Goal: Check status: Check status

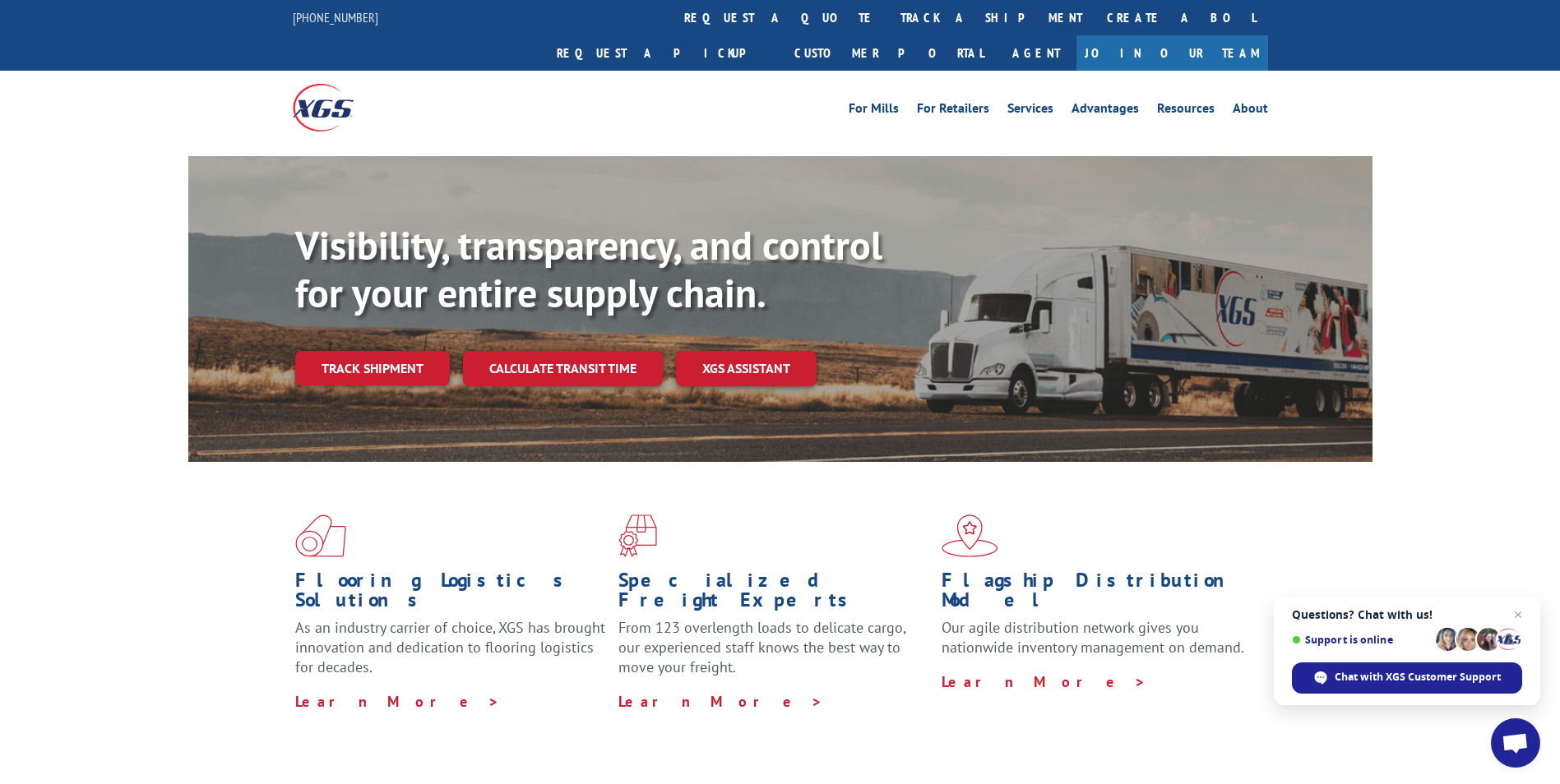
click at [1348, 651] on span "Support is online" at bounding box center [1407, 639] width 230 height 26
click at [1373, 664] on div "Chat with XGS Customer Support" at bounding box center [1407, 678] width 230 height 31
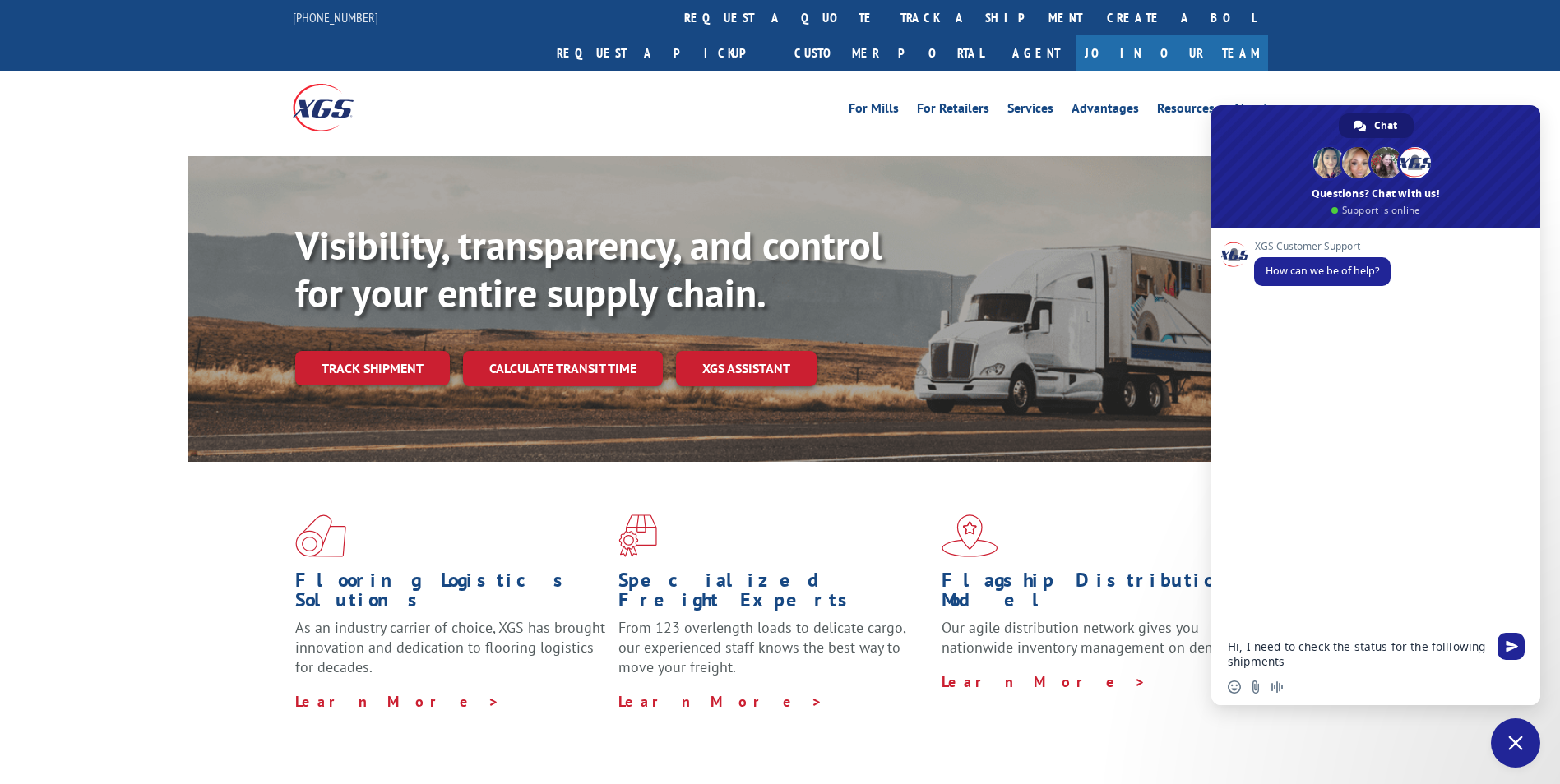
type textarea "Hi, I need to check the status for the folllowing shipments:"
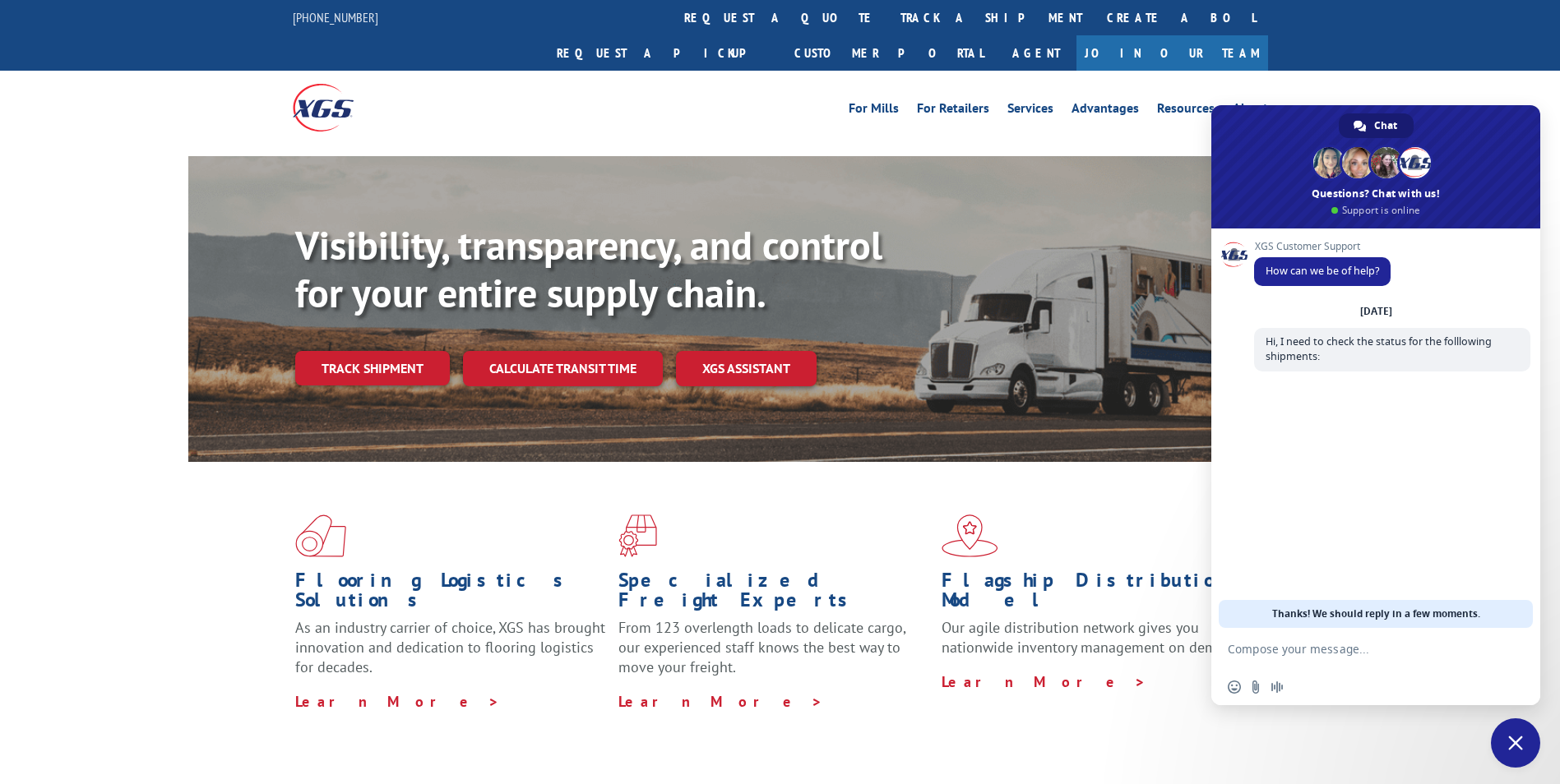
click at [1278, 645] on textarea "Compose your message..." at bounding box center [1357, 650] width 260 height 15
paste textarea "-BG1010707825 -BG1010711225 -BG1010720525 -BG1010728025 -BG1010742025 -BG101081…"
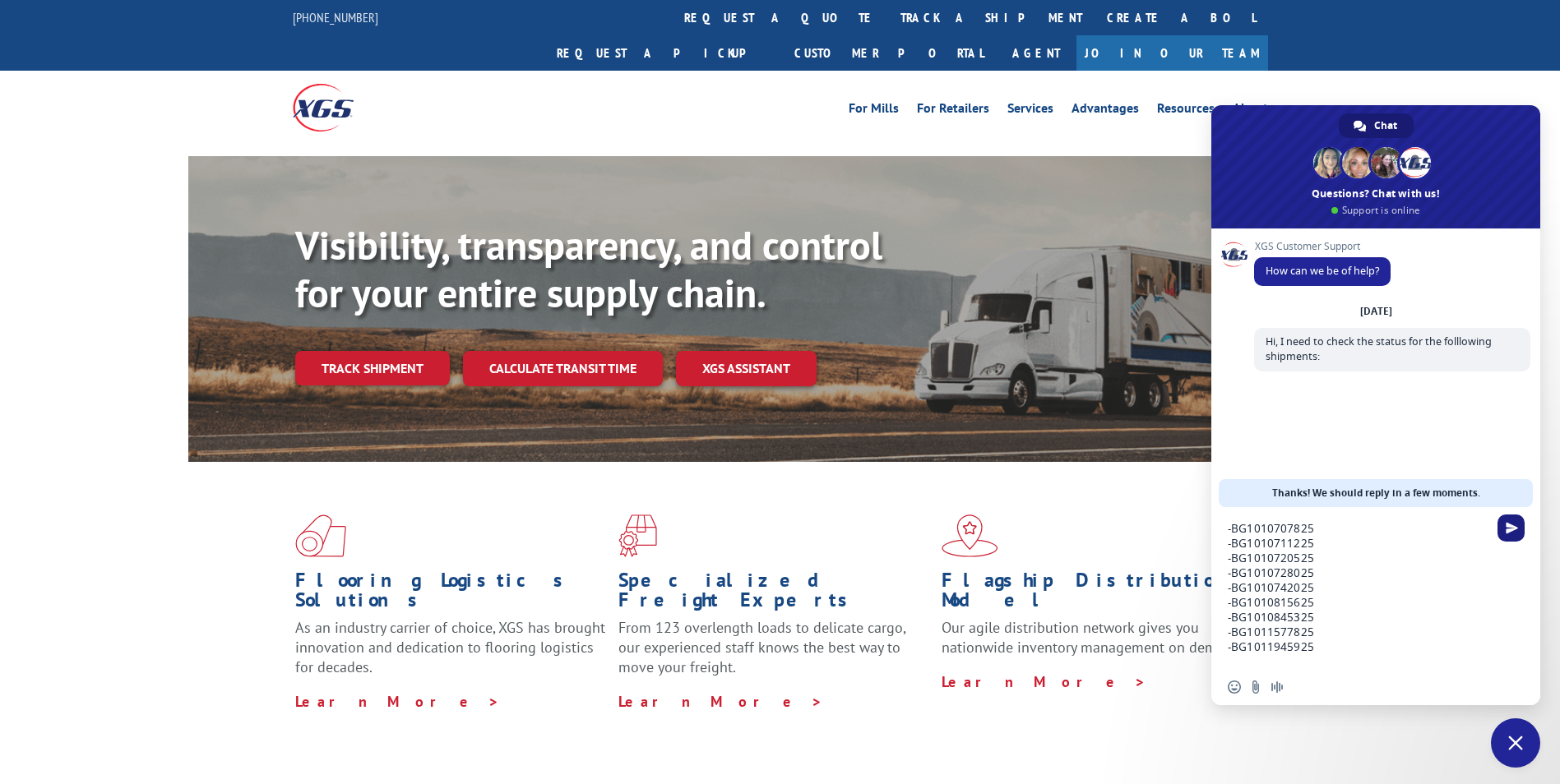
type textarea "-BG1010707825 -BG1010711225 -BG1010720525 -BG1010728025 -BG1010742025 -BG101081…"
click at [1508, 532] on span "Send" at bounding box center [1512, 529] width 13 height 13
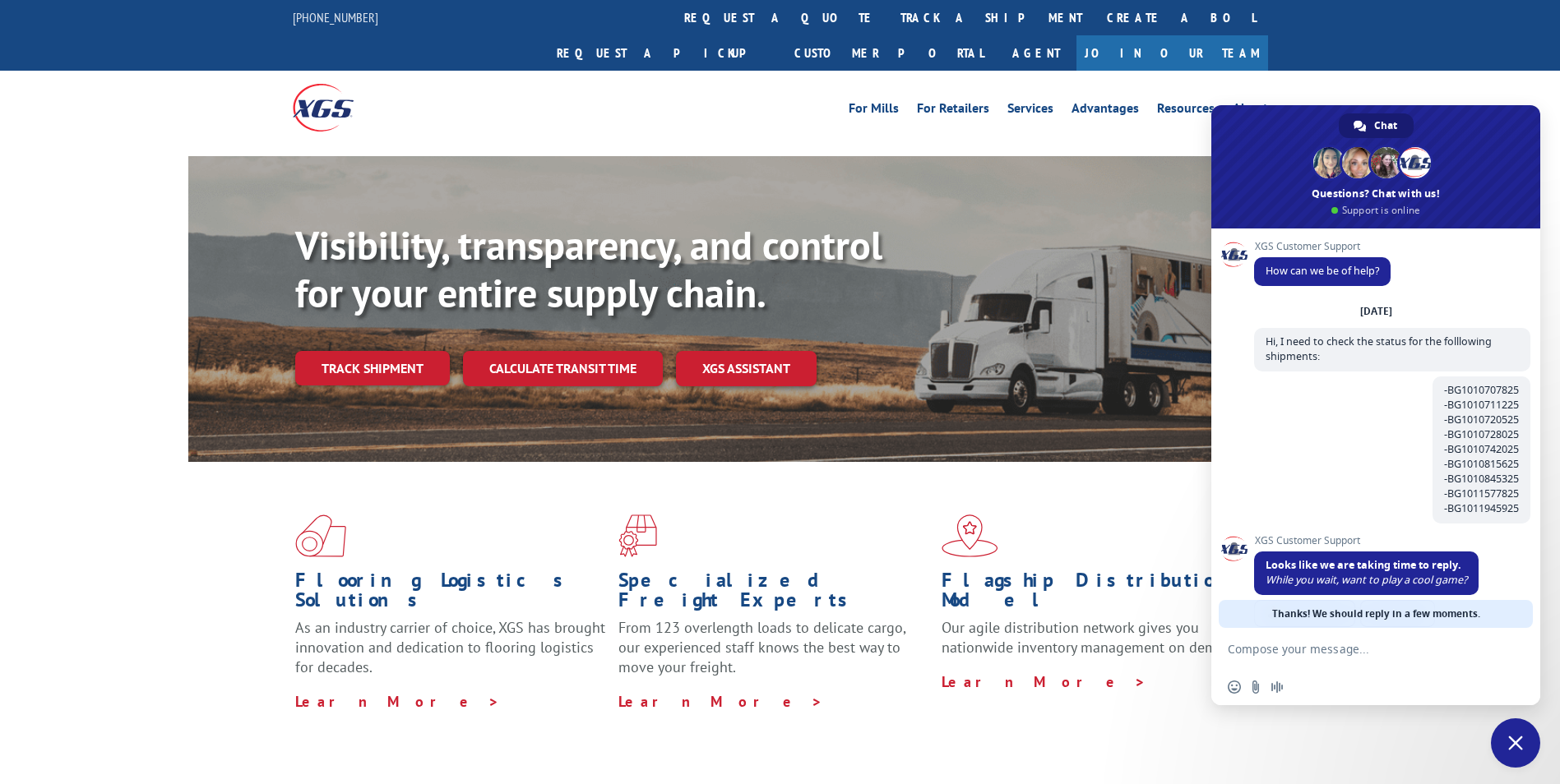
scroll to position [49, 0]
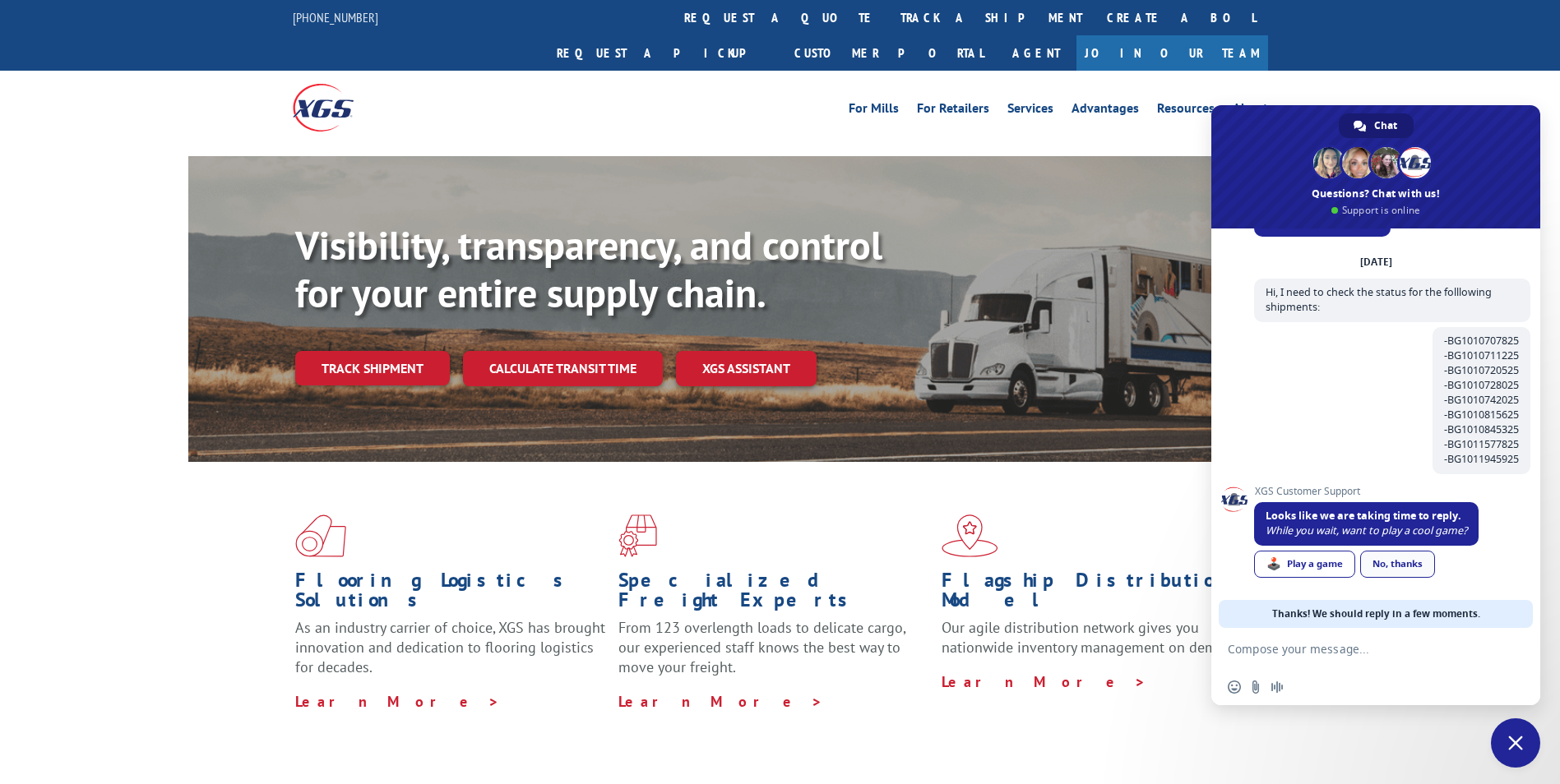
click at [1410, 564] on div "No, thanks" at bounding box center [1398, 564] width 75 height 27
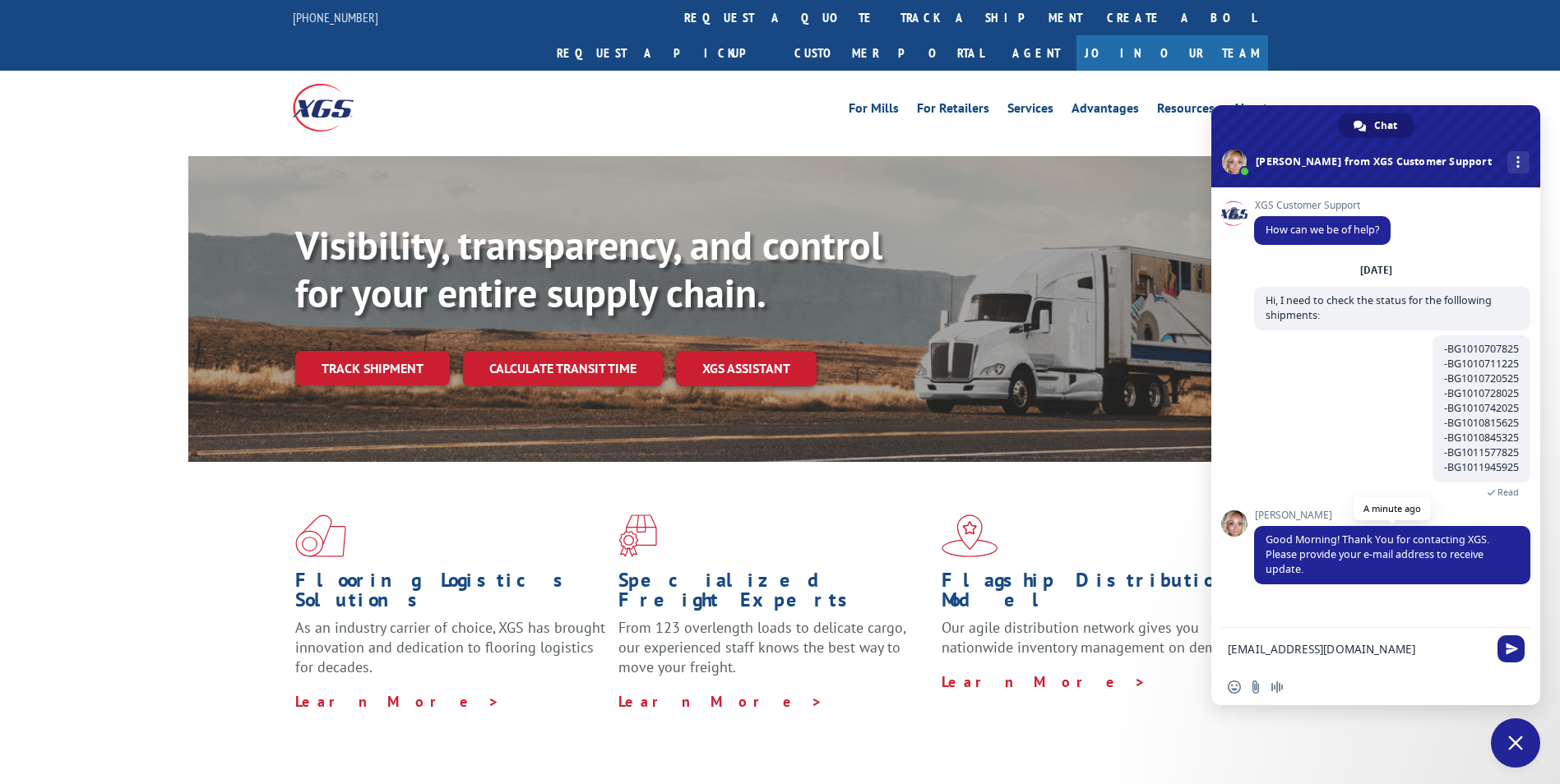
type textarea "[EMAIL_ADDRESS][DOMAIN_NAME]"
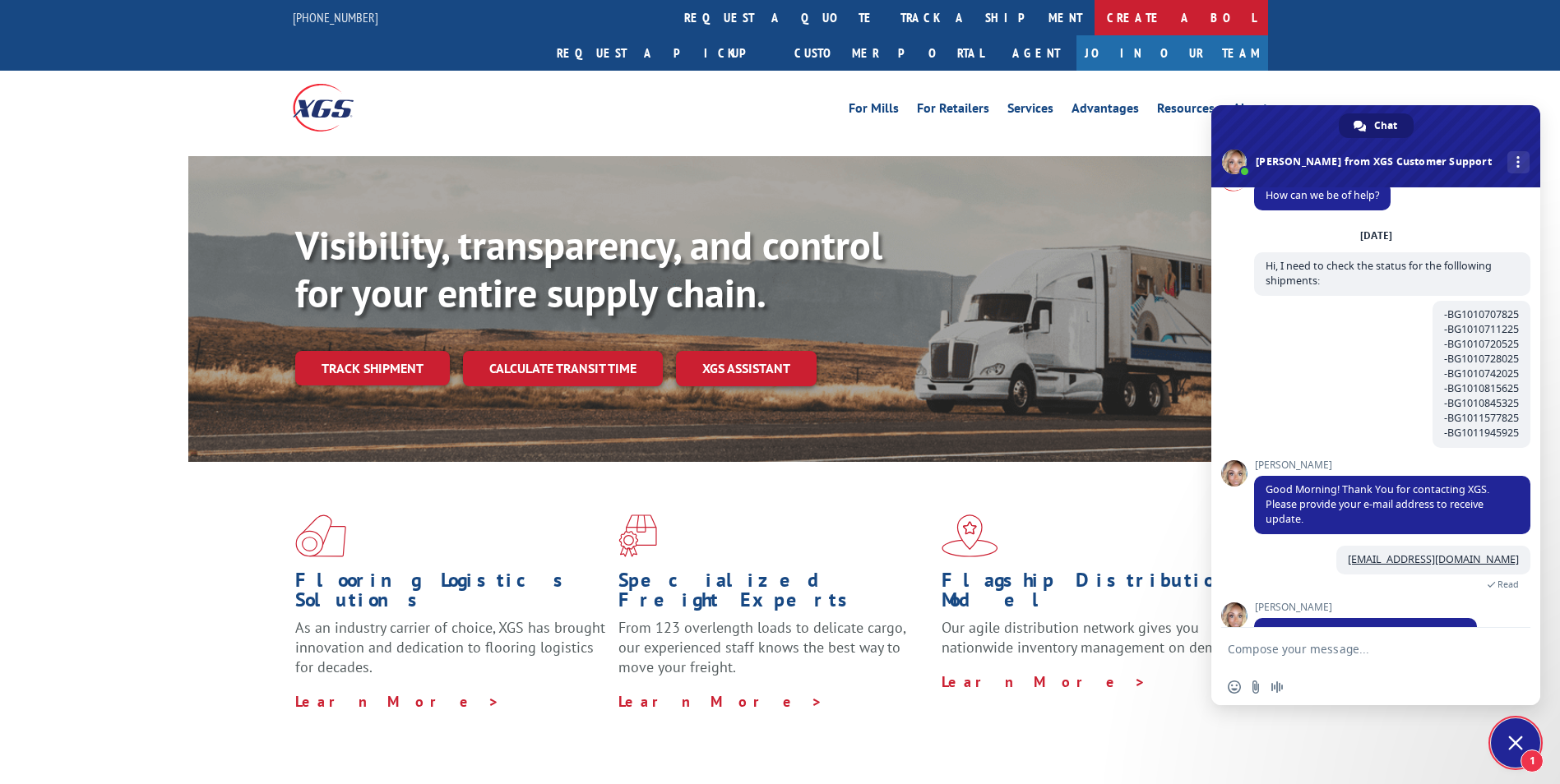
scroll to position [73, 0]
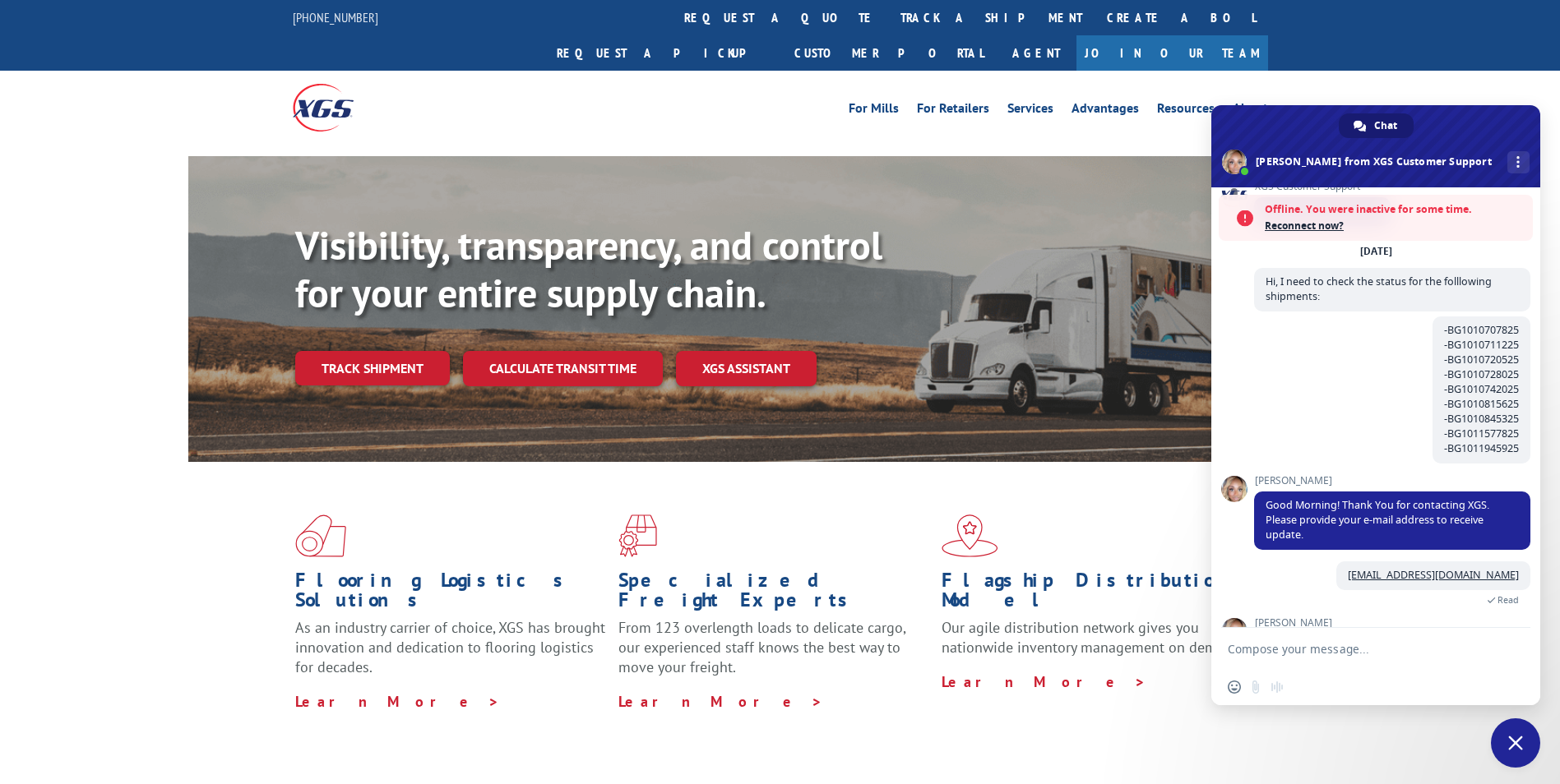
drag, startPoint x: 409, startPoint y: 321, endPoint x: 442, endPoint y: 322, distance: 33.0
click at [409, 351] on link "Track shipment" at bounding box center [372, 368] width 155 height 35
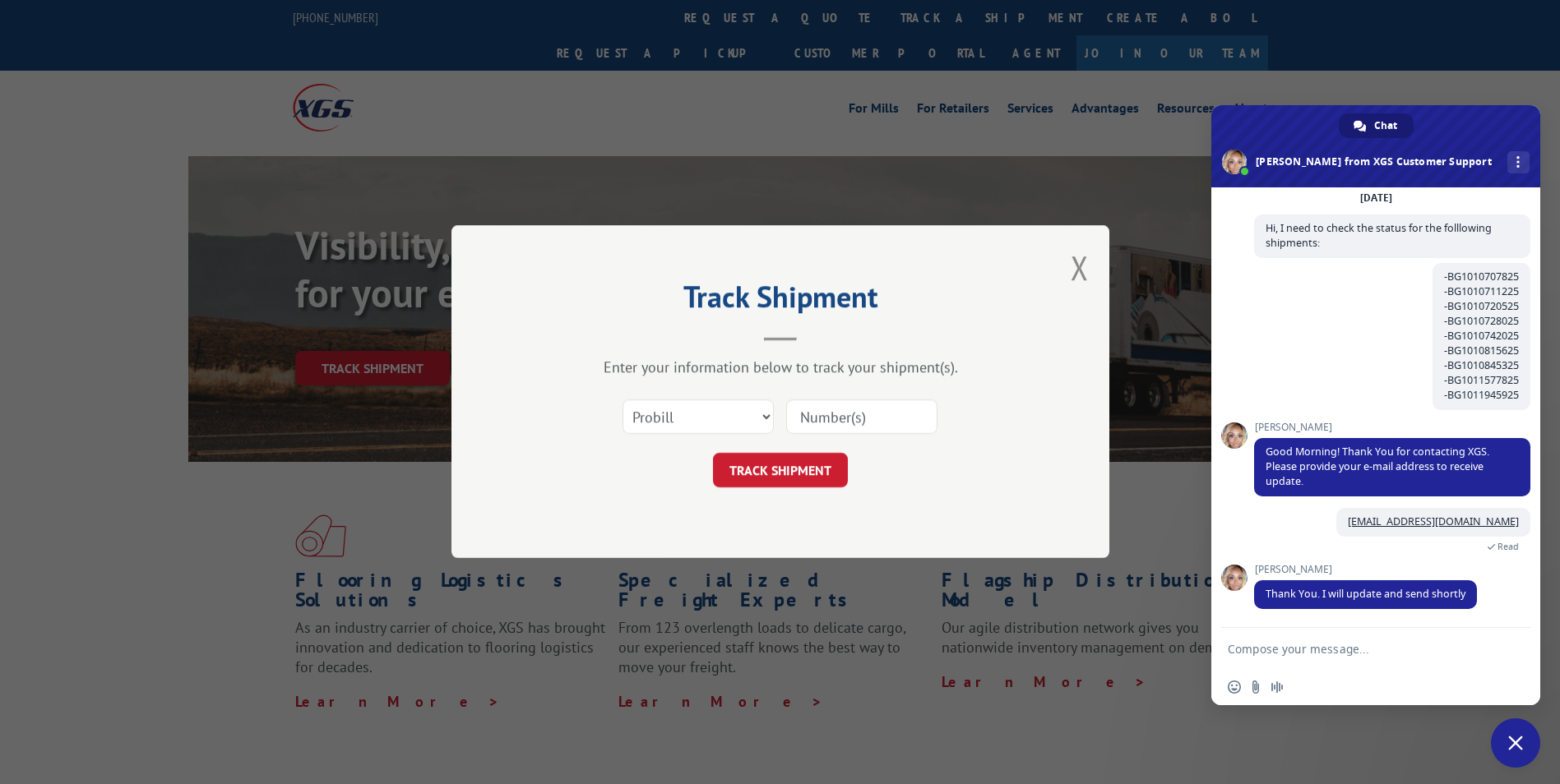
click at [839, 436] on div "Select category... Probill BOL PO" at bounding box center [780, 418] width 494 height 55
click at [842, 424] on input at bounding box center [861, 418] width 151 height 35
paste input "1613777"
type input "1613777"
click at [813, 476] on button "TRACK SHIPMENT" at bounding box center [780, 471] width 134 height 35
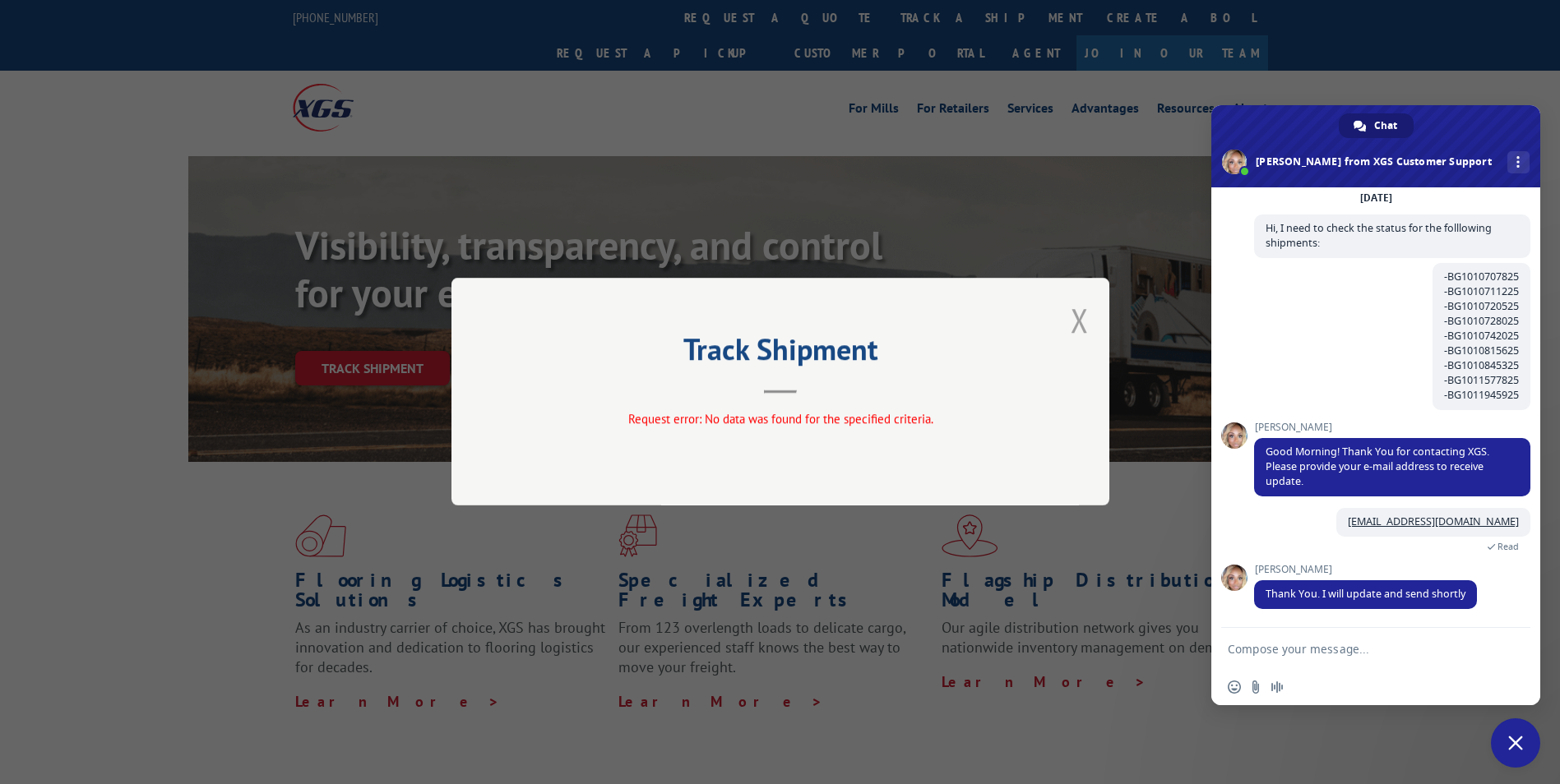
click at [1076, 305] on button "Close modal" at bounding box center [1080, 320] width 18 height 44
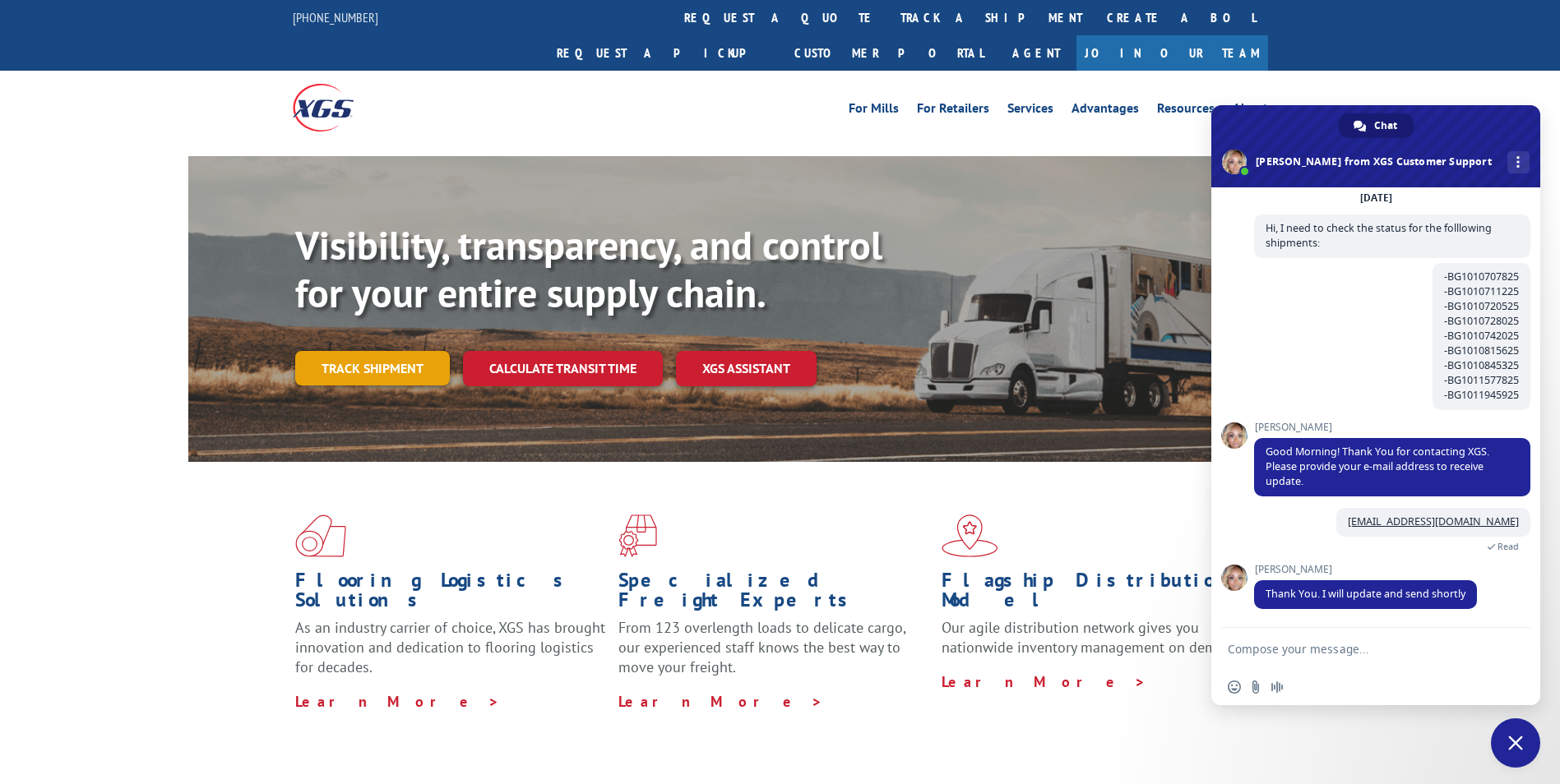
click at [416, 351] on link "Track shipment" at bounding box center [372, 368] width 155 height 35
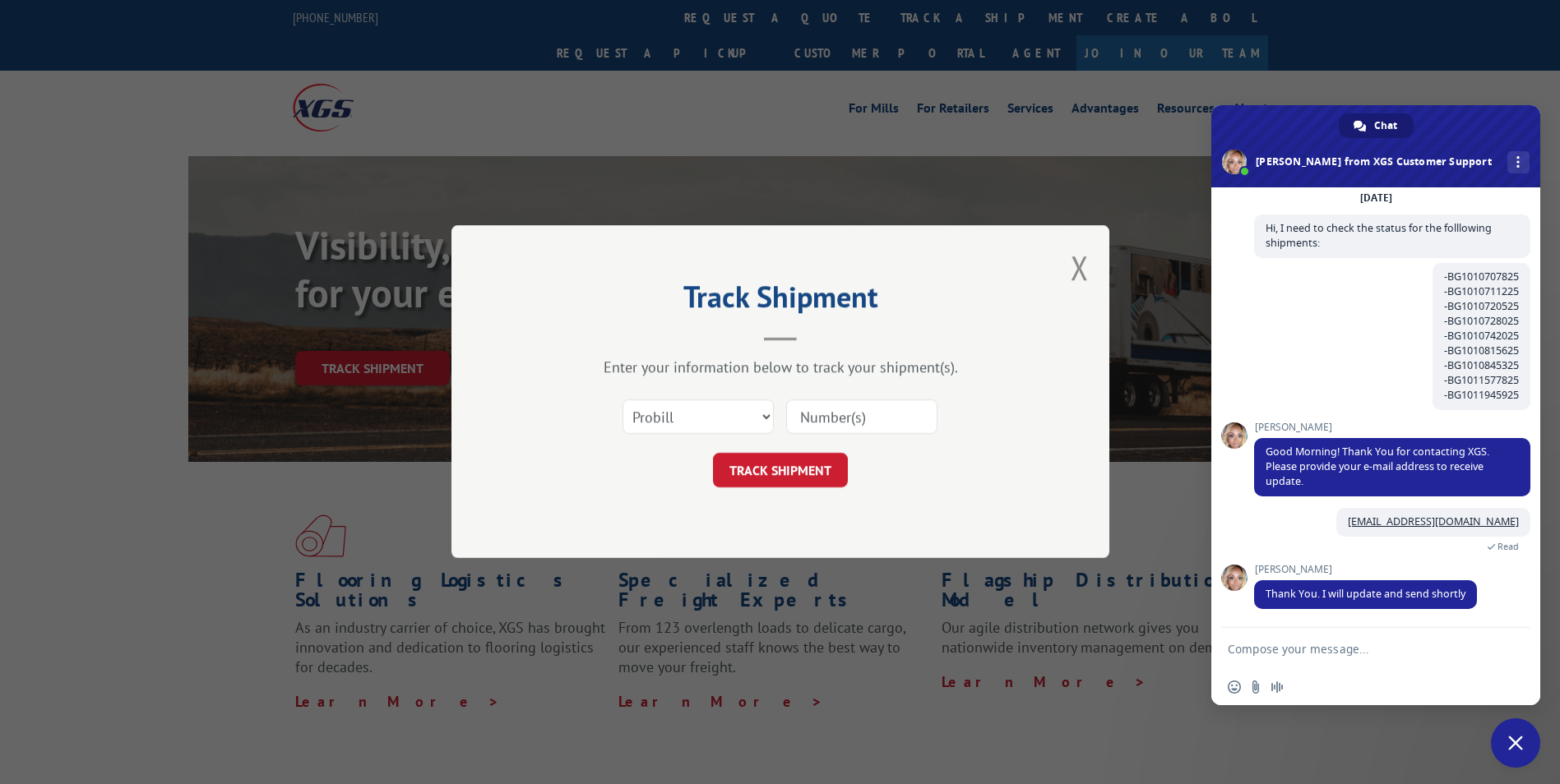
click at [823, 421] on input at bounding box center [861, 418] width 151 height 35
paste input "1613777"
type input "1613777"
click at [804, 475] on button "TRACK SHIPMENT" at bounding box center [780, 471] width 134 height 35
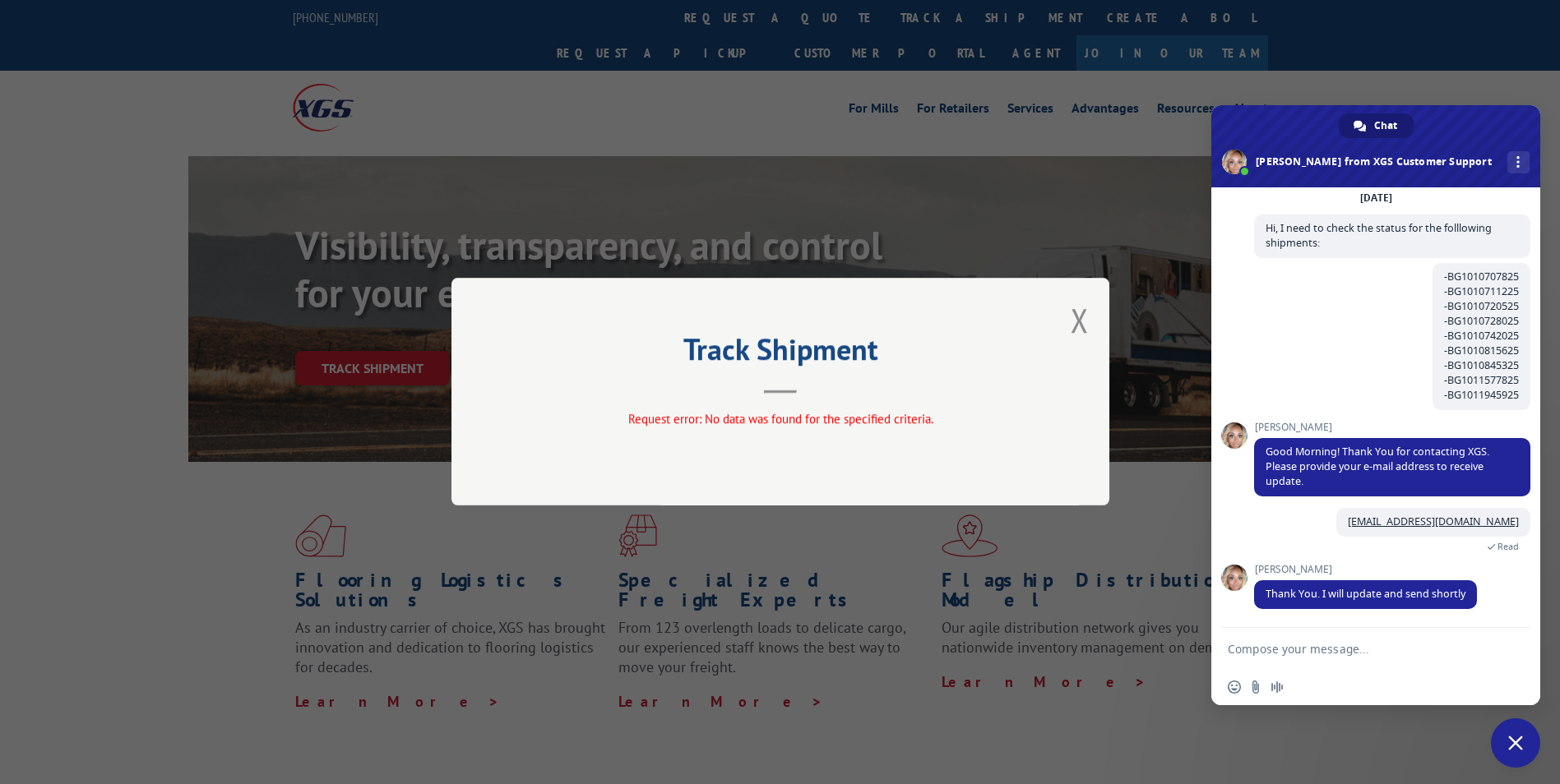
click at [1318, 655] on textarea "Compose your message..." at bounding box center [1357, 650] width 260 height 15
type textarea "Hello again"
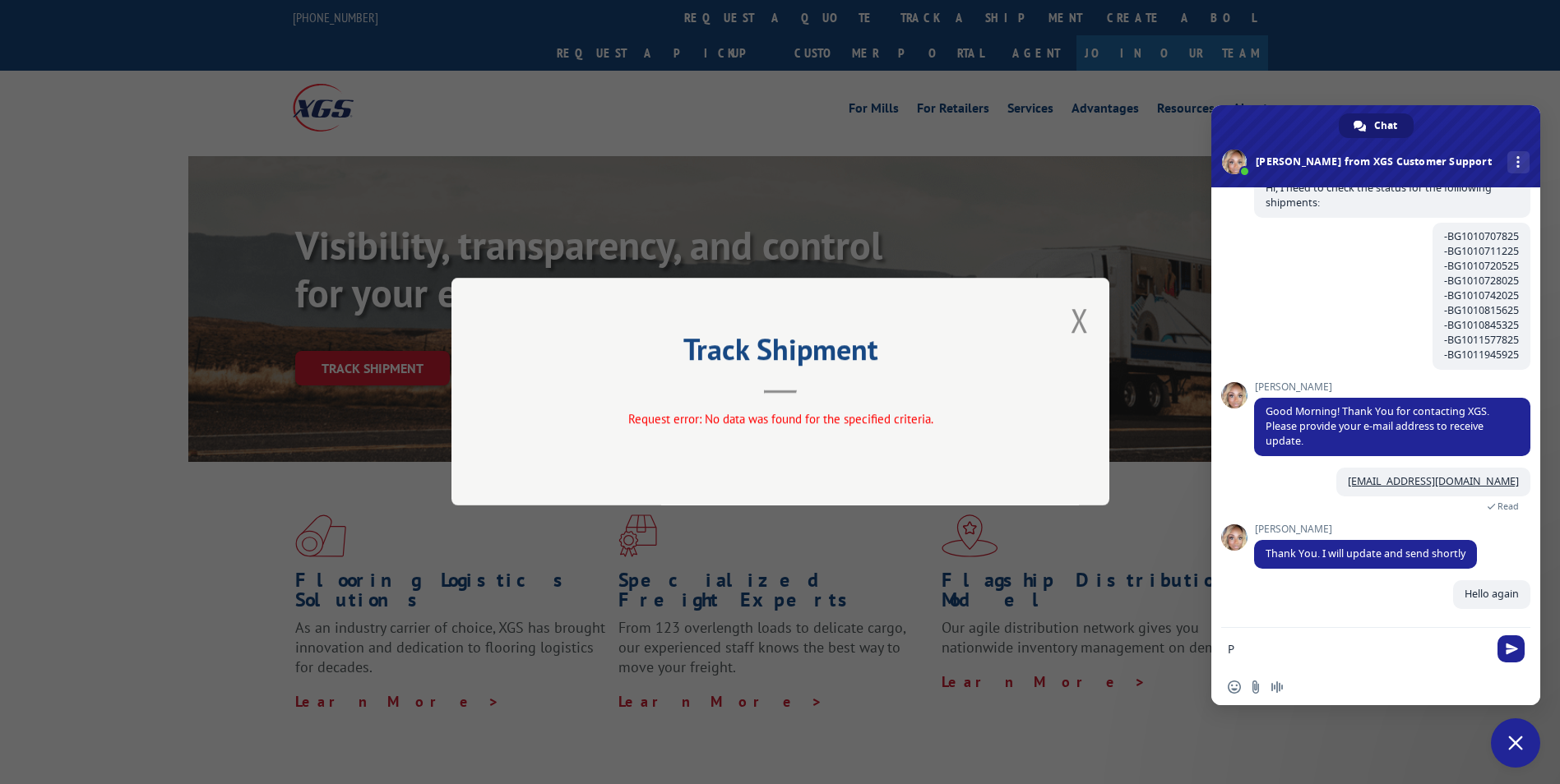
scroll to position [113, 0]
paste textarea "1613777"
type textarea "Pro 1613777 is not working"
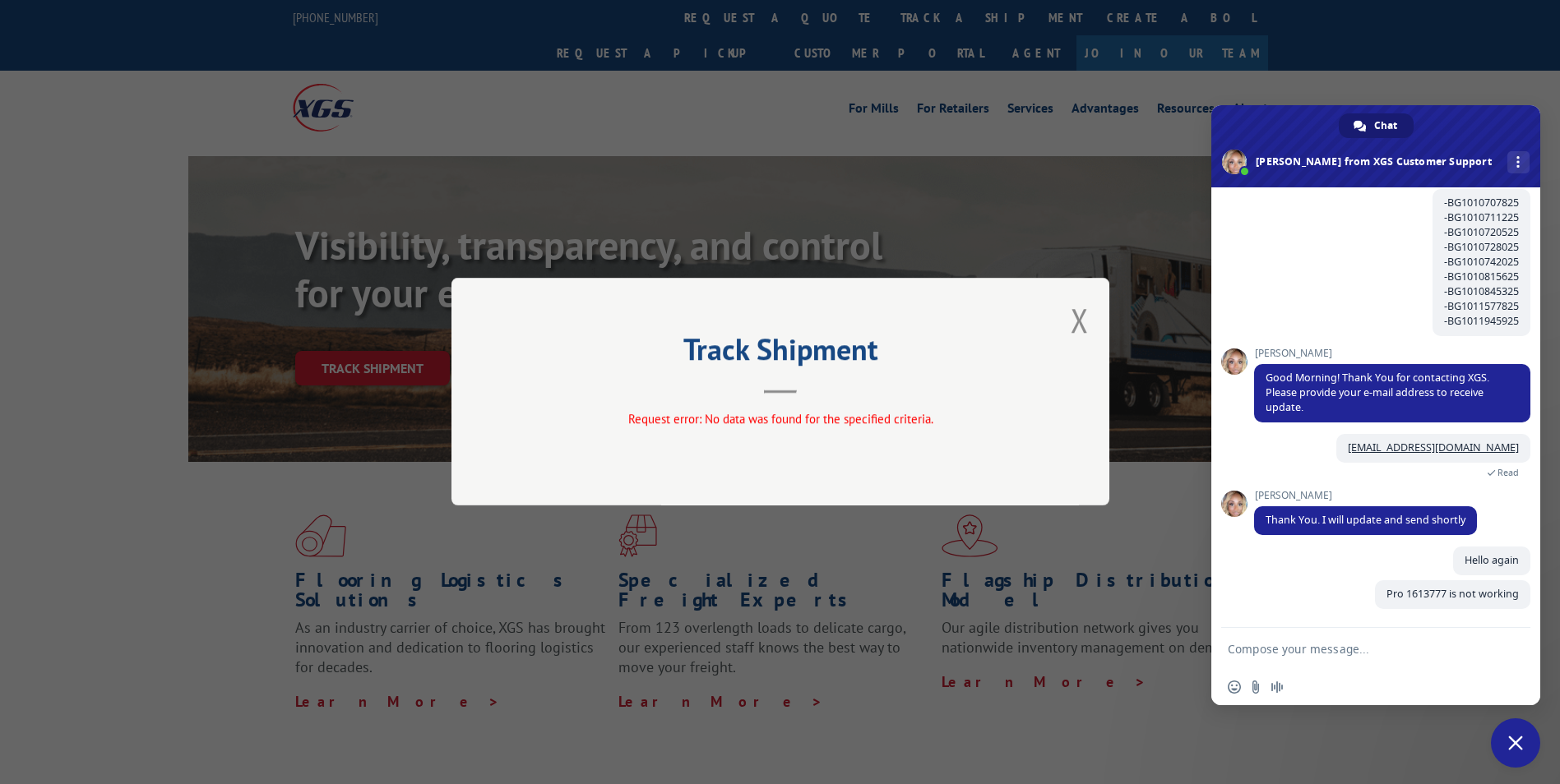
scroll to position [146, 0]
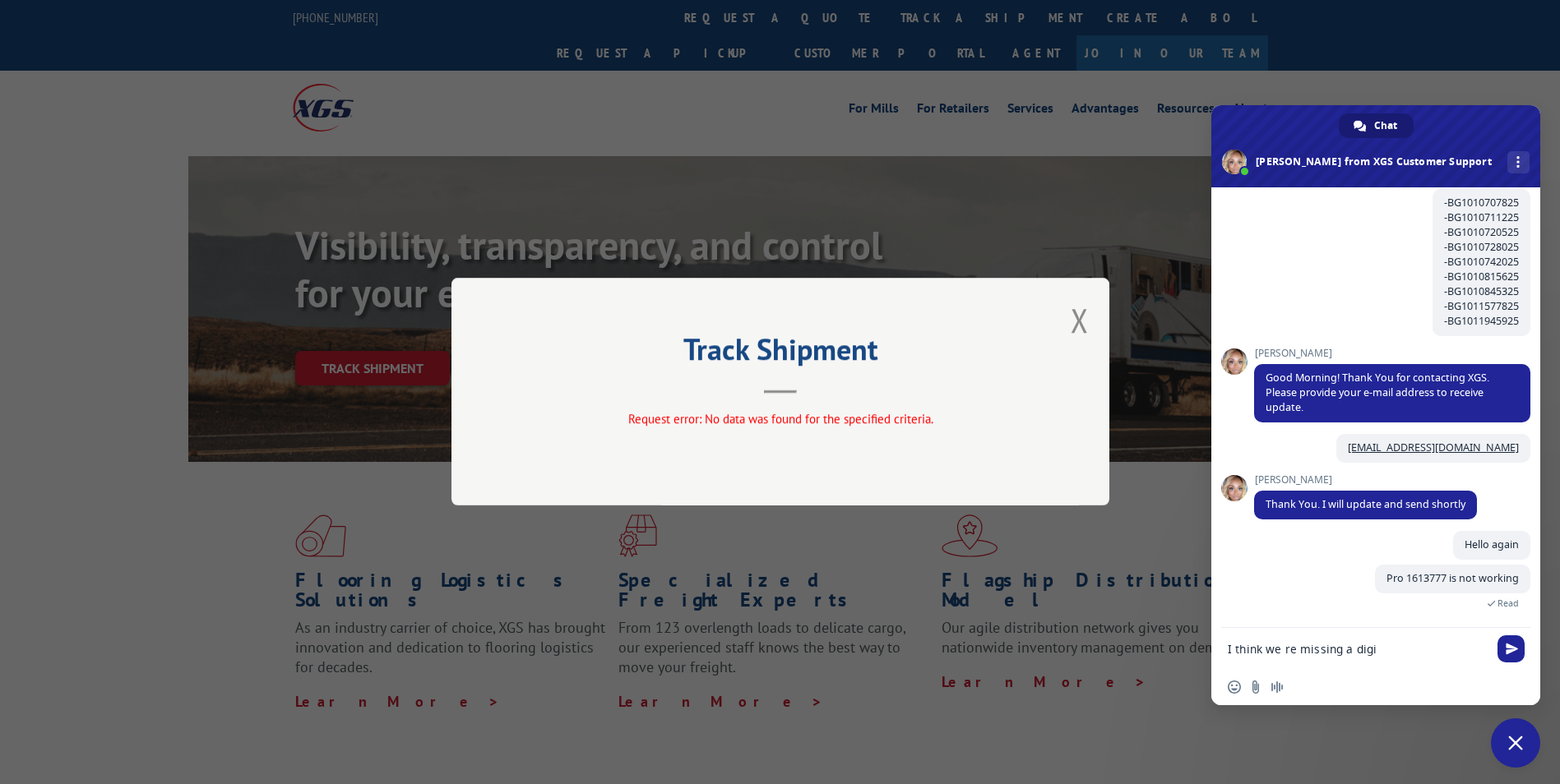
type textarea "I think we re missing a digit"
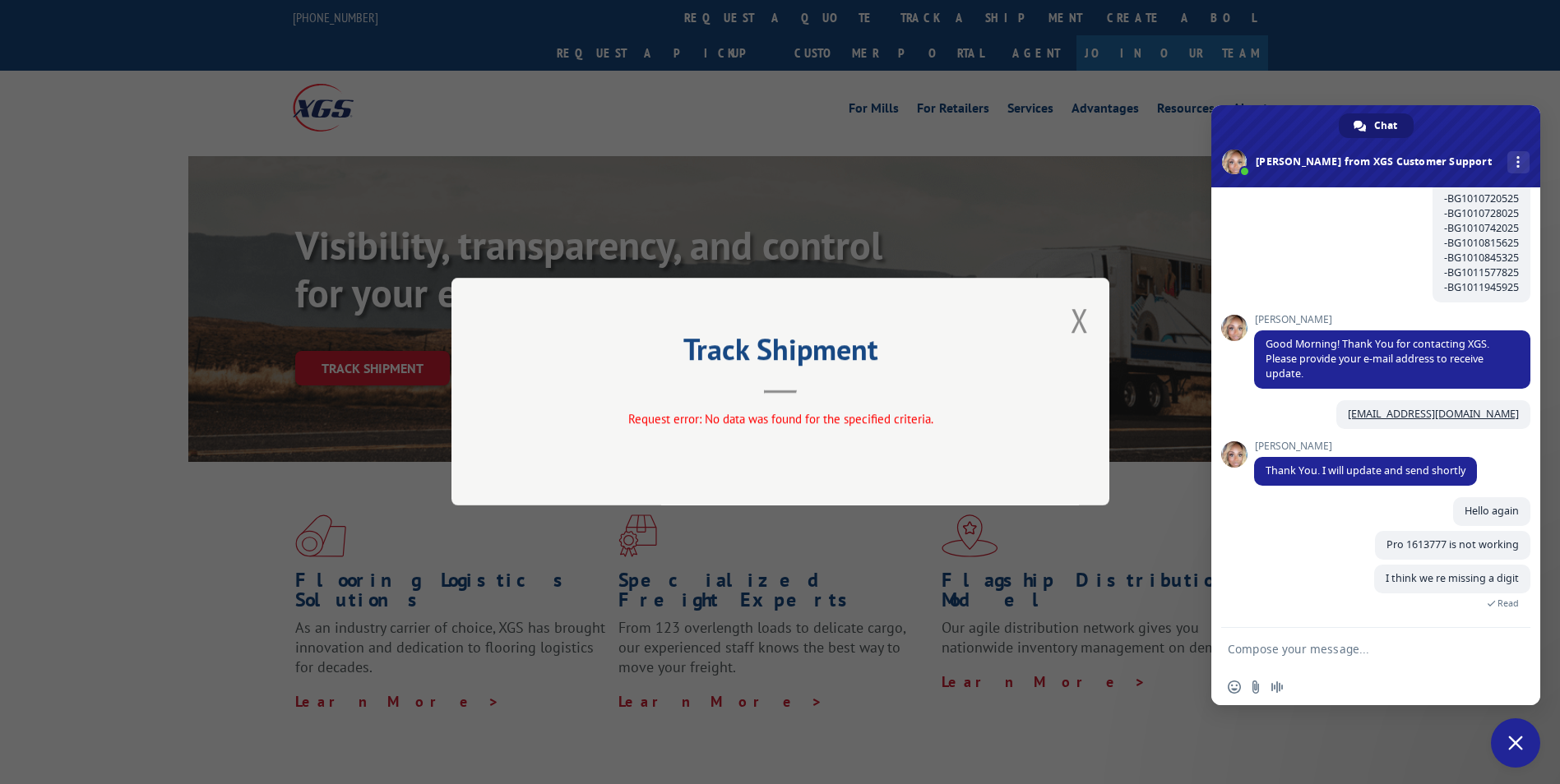
scroll to position [237, 0]
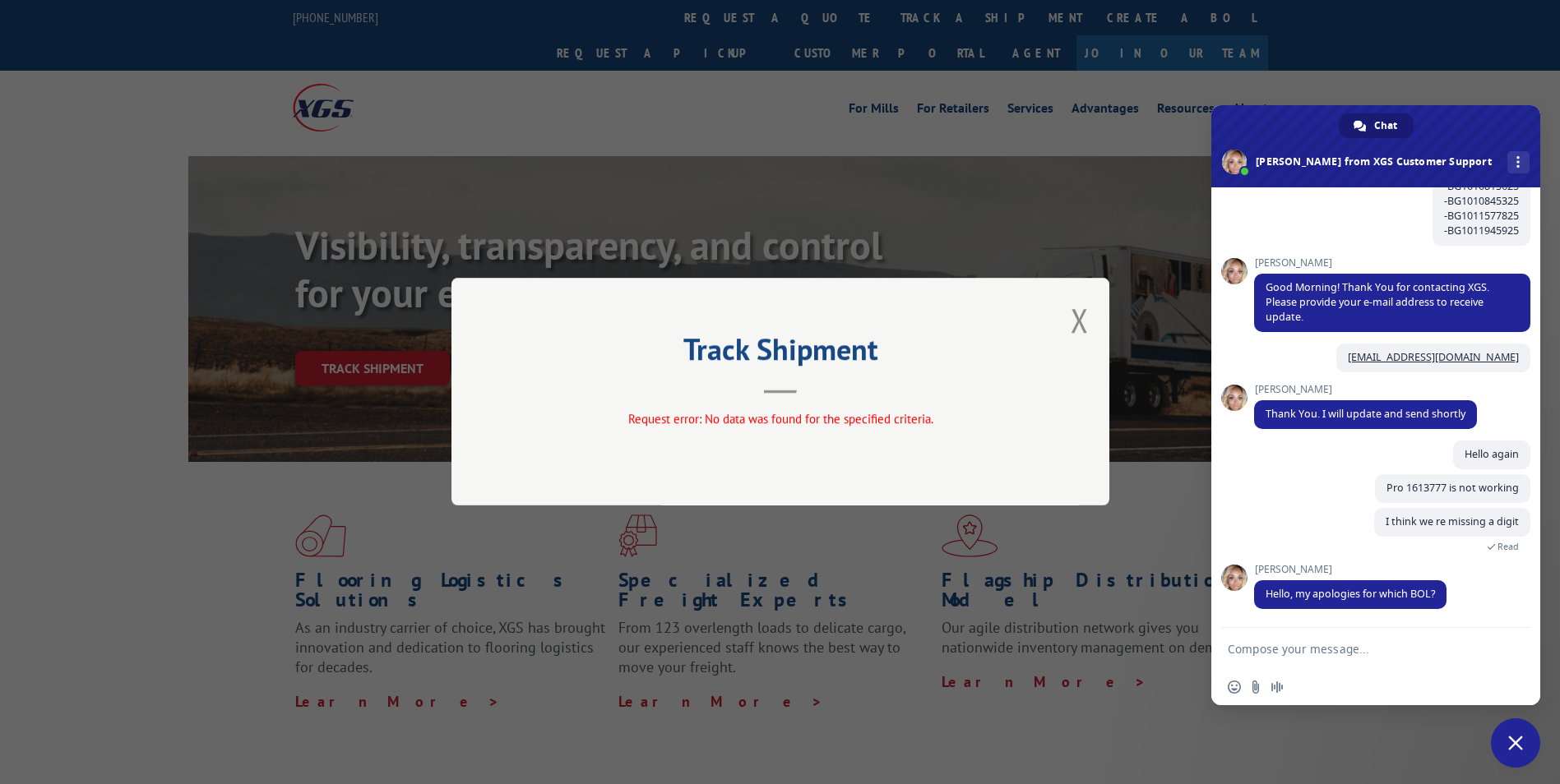
click at [1285, 643] on form at bounding box center [1357, 650] width 260 height 45
click at [1286, 644] on textarea "Compose your message..." at bounding box center [1357, 650] width 260 height 15
paste textarea "BG1011945925"
type textarea "BG1011945925"
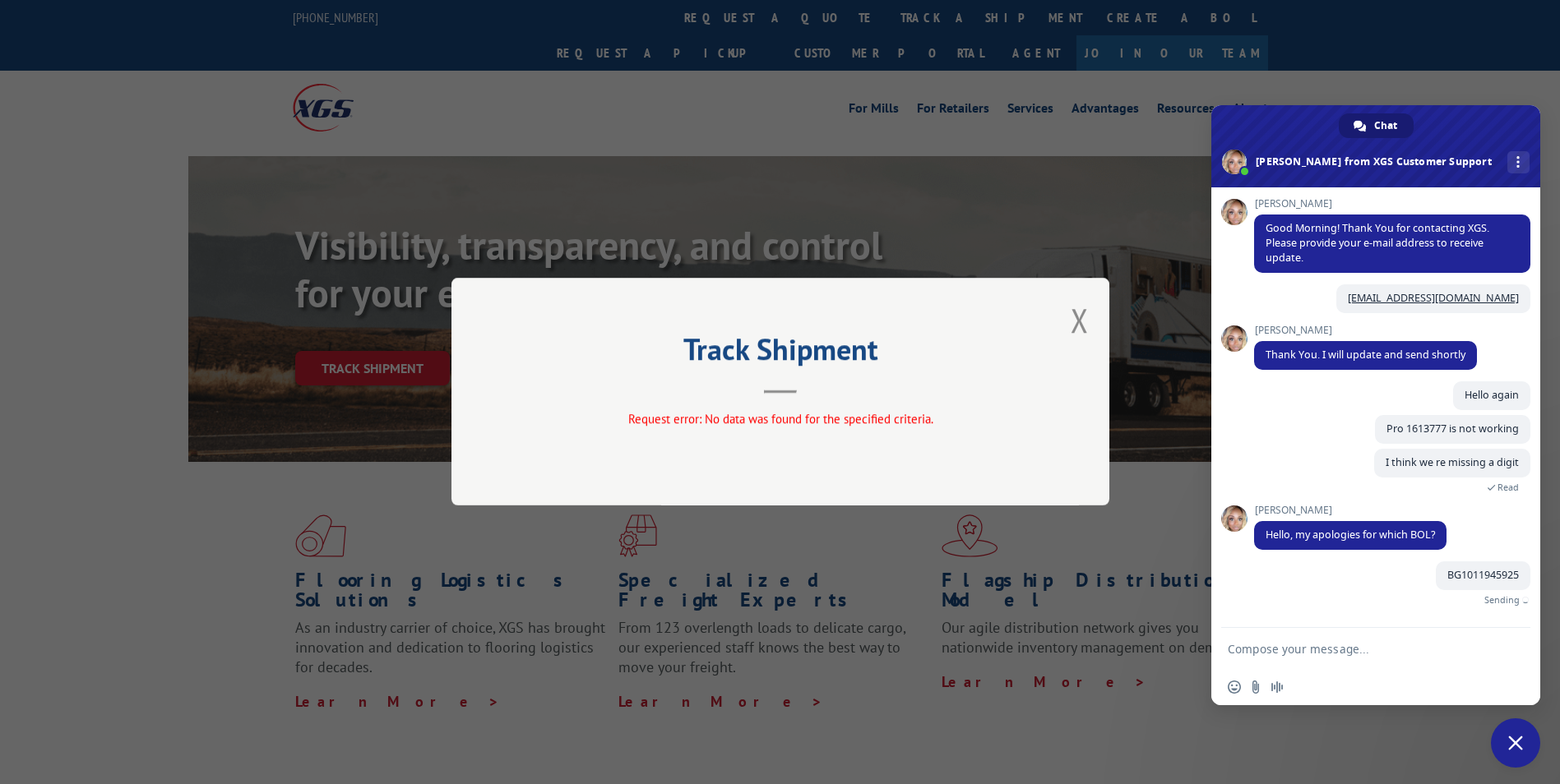
scroll to position [277, 0]
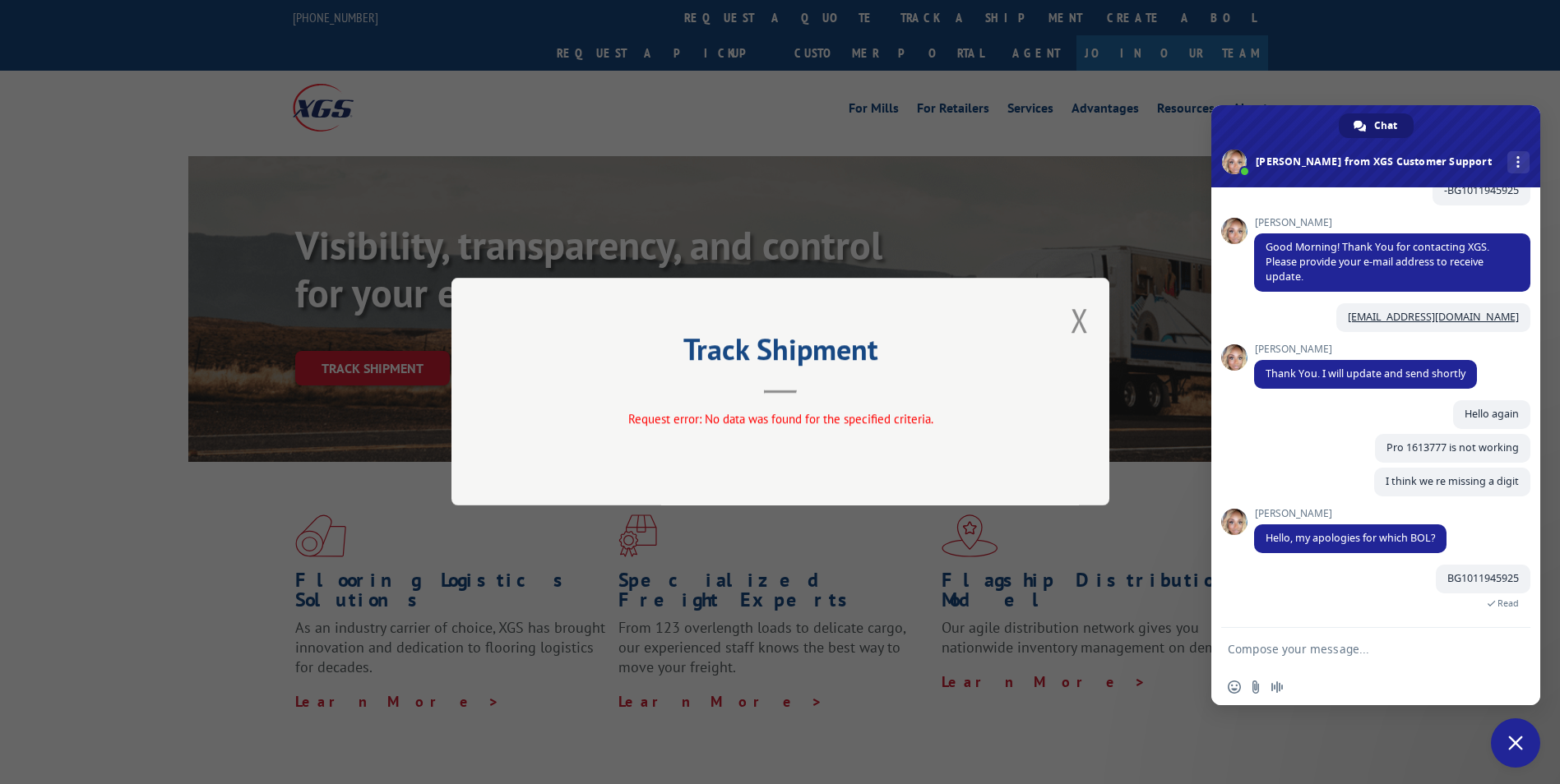
click at [1097, 314] on div "Track Shipment Request error: No data was found for the specified criteria." at bounding box center [780, 392] width 658 height 228
click at [1076, 320] on button "Close modal" at bounding box center [1080, 320] width 18 height 44
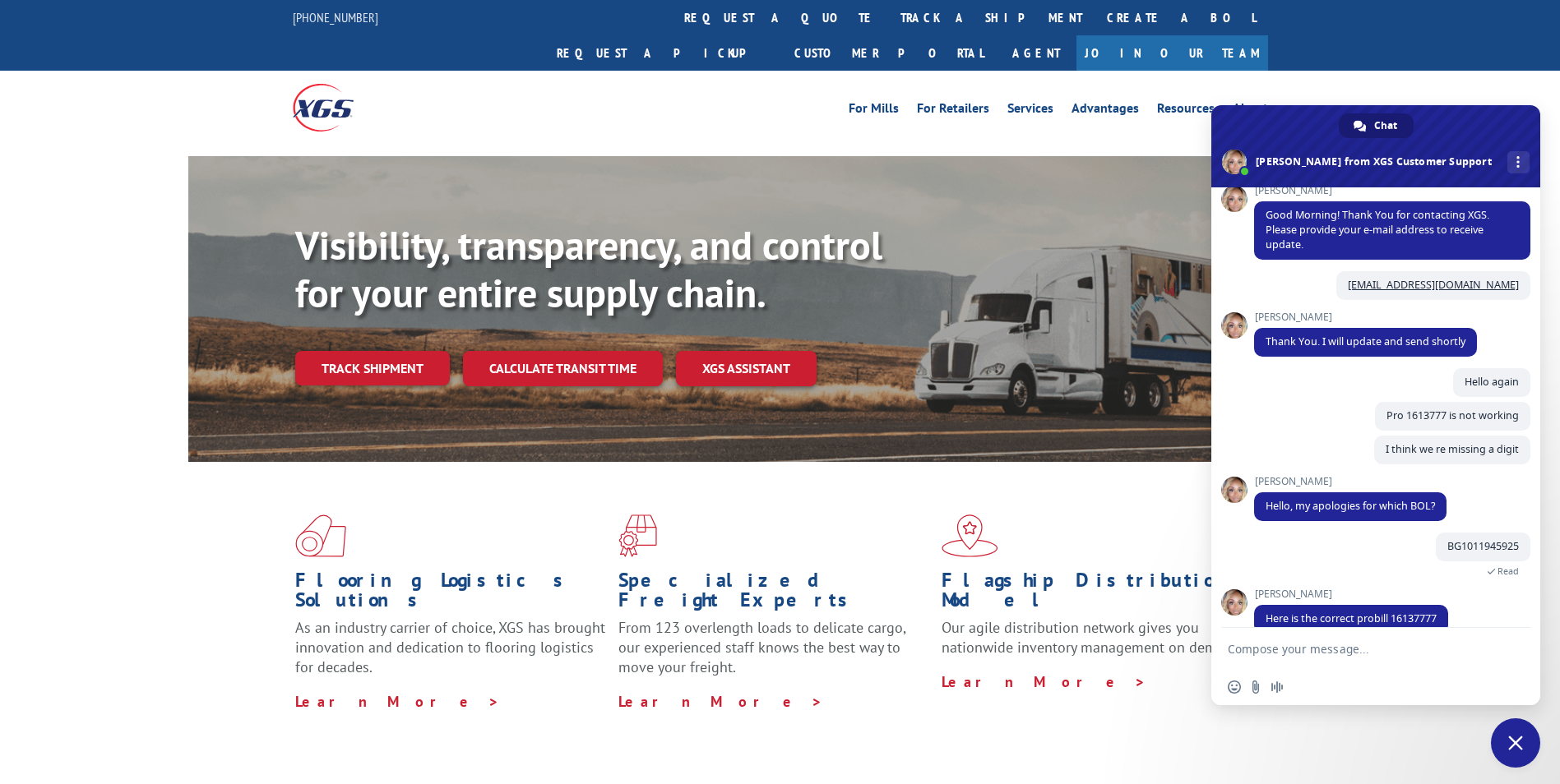
scroll to position [334, 0]
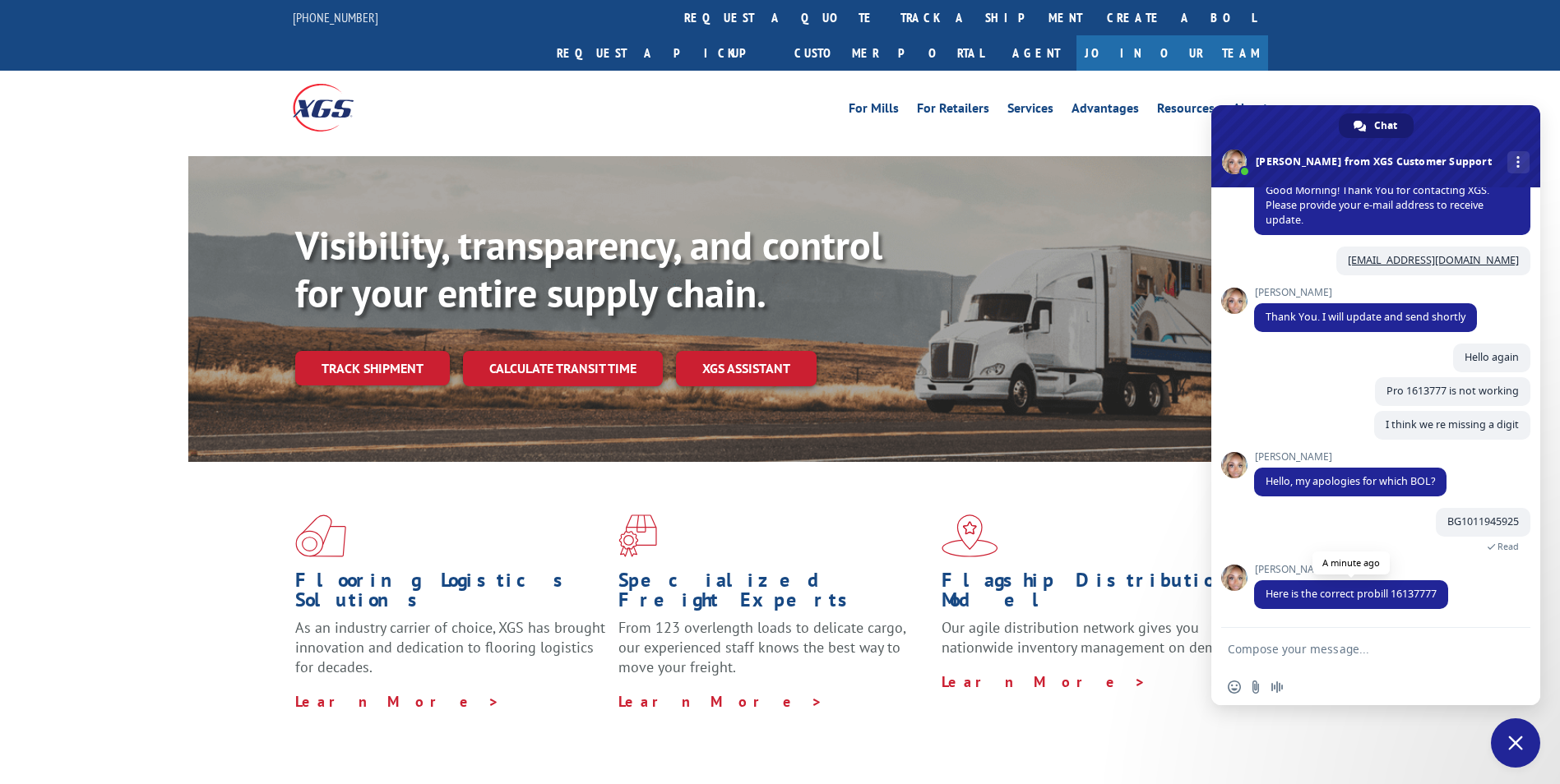
click at [1413, 594] on span "Here is the correct probill 16137777" at bounding box center [1350, 594] width 171 height 14
copy span "16137777"
